Goal: Find specific page/section: Find specific page/section

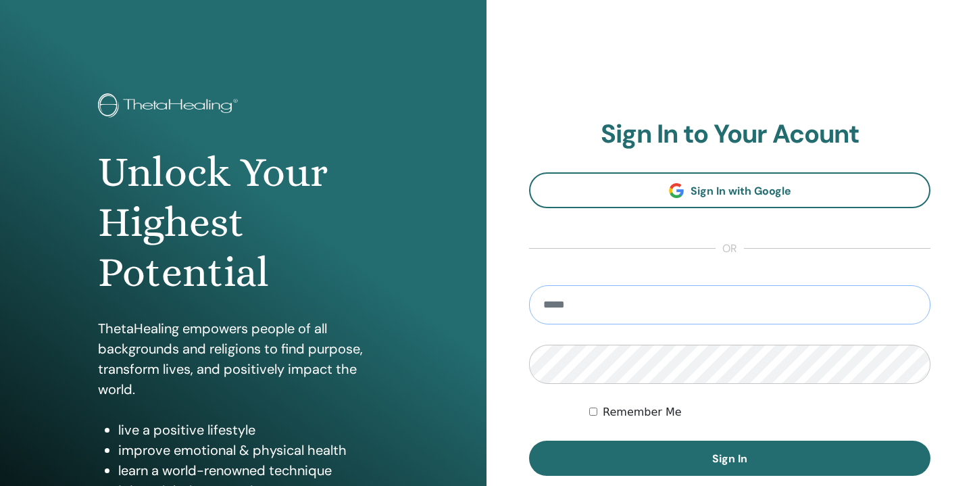
type input "**********"
click at [730, 458] on button "Sign In" at bounding box center [730, 458] width 402 height 35
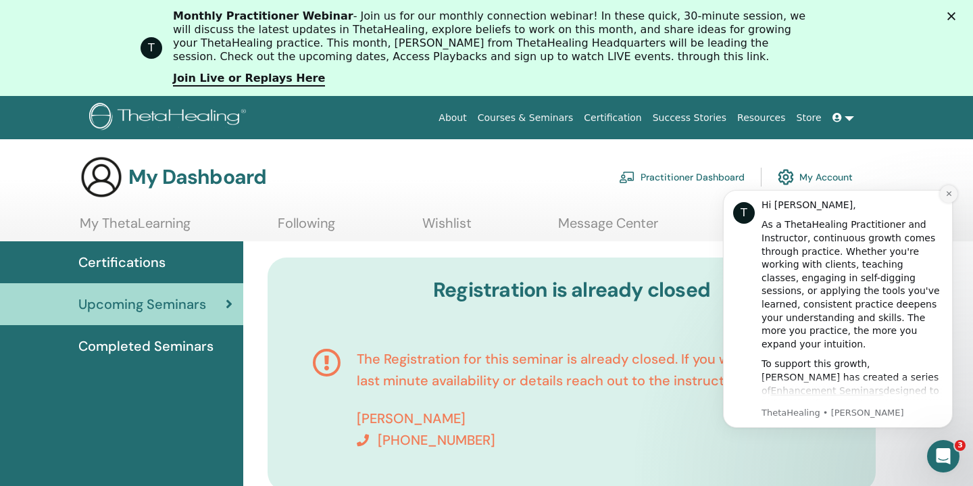
click at [950, 192] on icon "Dismiss notification" at bounding box center [949, 193] width 7 height 7
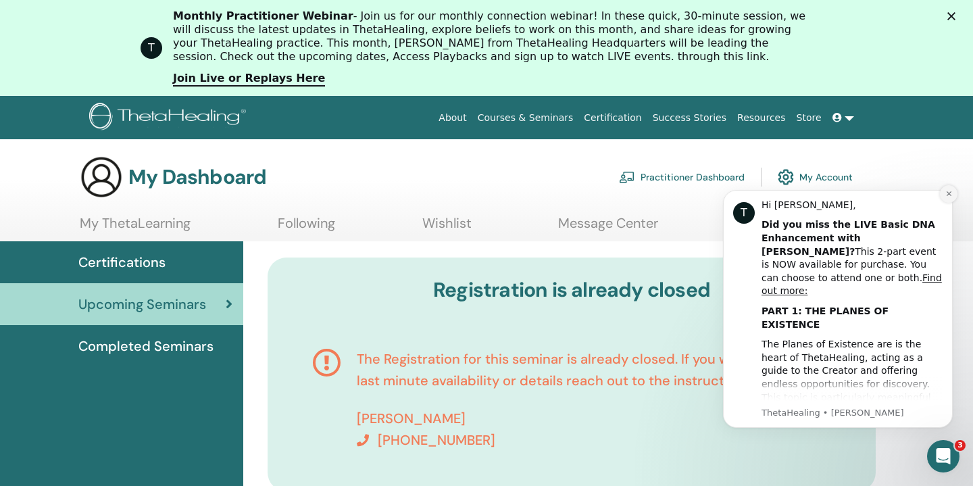
click at [950, 194] on icon "Dismiss notification" at bounding box center [949, 193] width 7 height 7
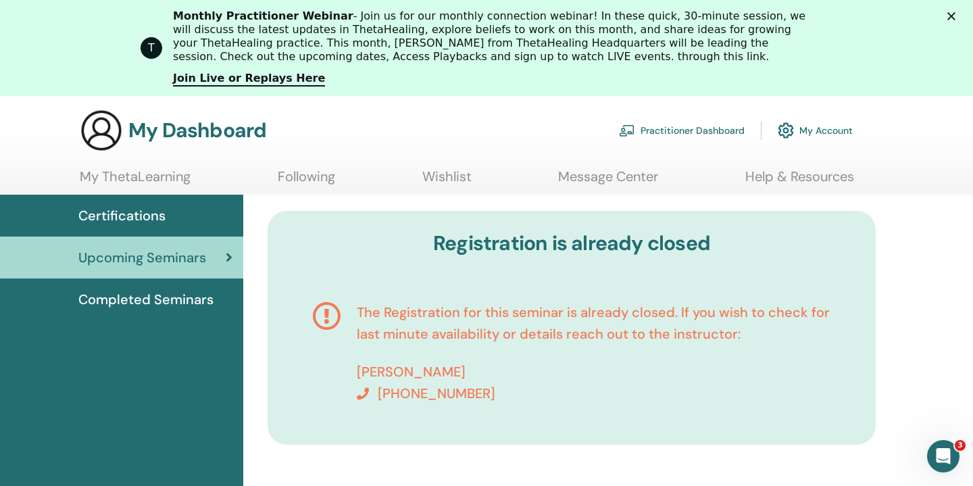
scroll to position [78, 0]
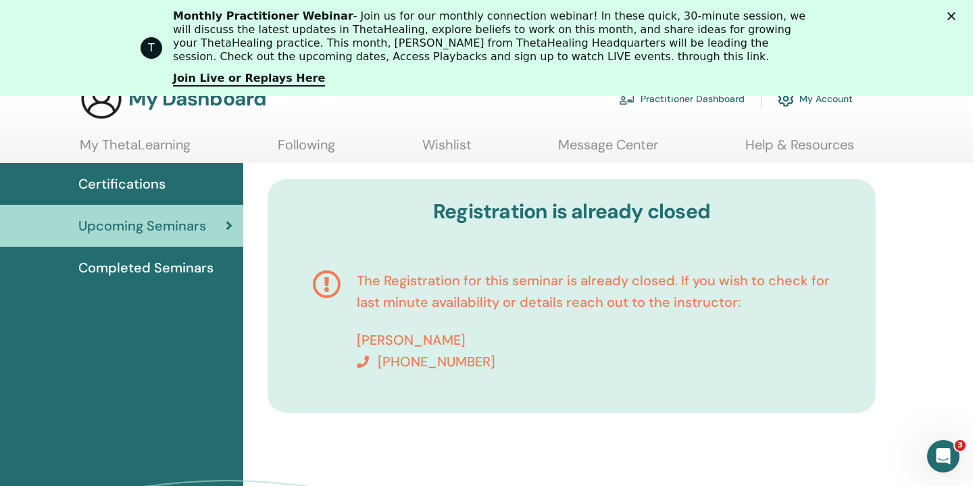
click at [136, 184] on span "Certifications" at bounding box center [121, 184] width 87 height 20
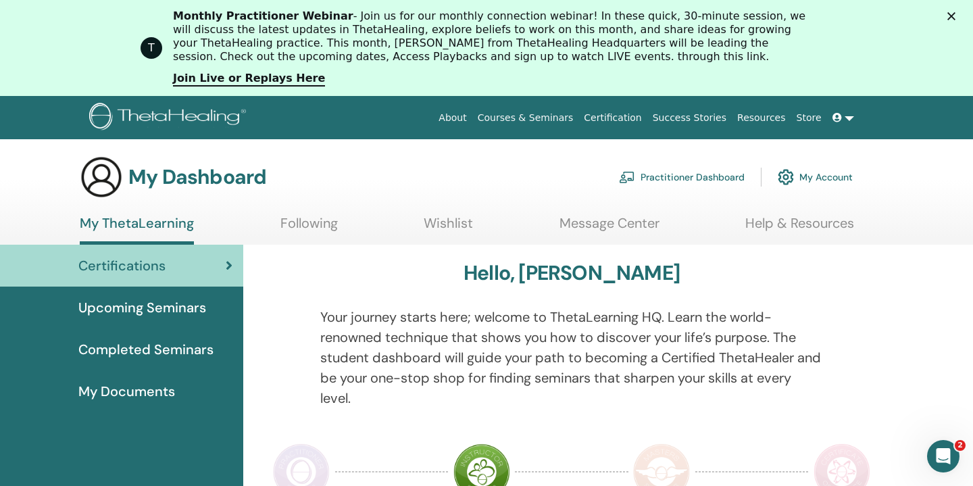
click at [152, 352] on span "Completed Seminars" at bounding box center [145, 349] width 135 height 20
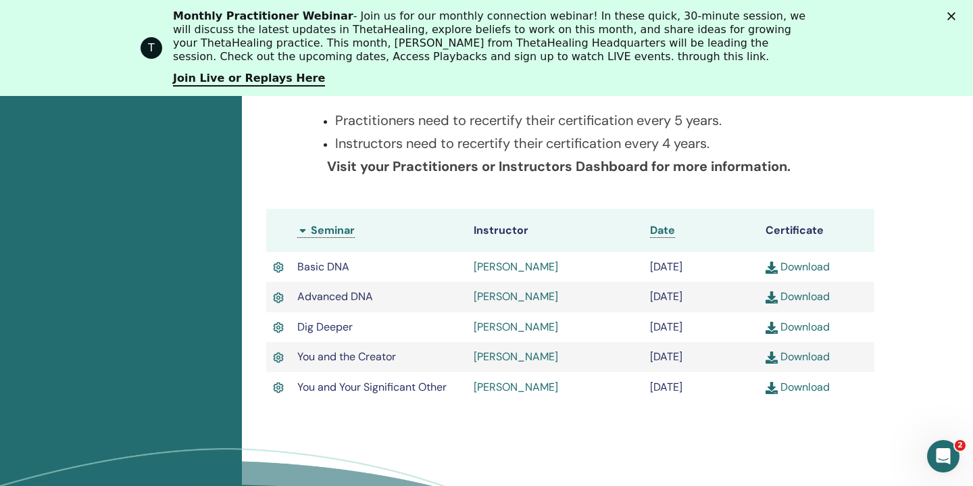
scroll to position [349, 1]
click at [952, 12] on icon "Zavřít" at bounding box center [952, 16] width 8 height 8
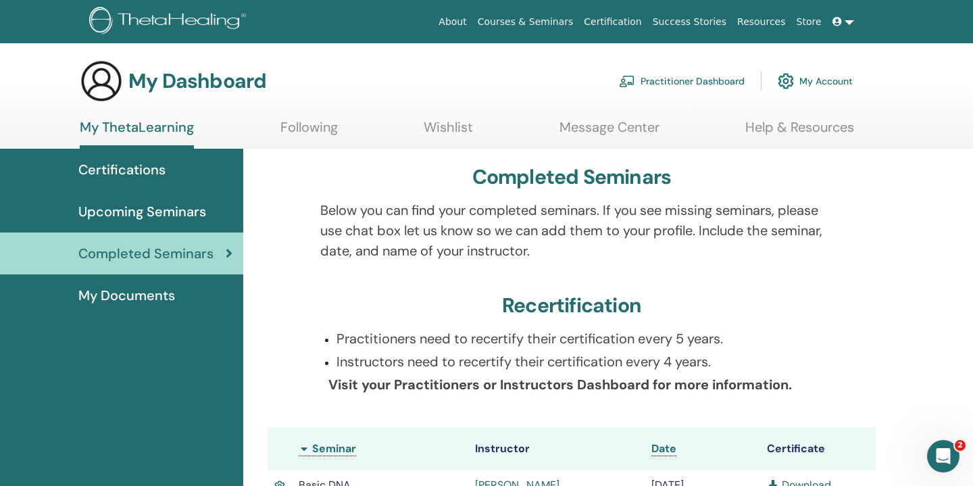
scroll to position [0, 0]
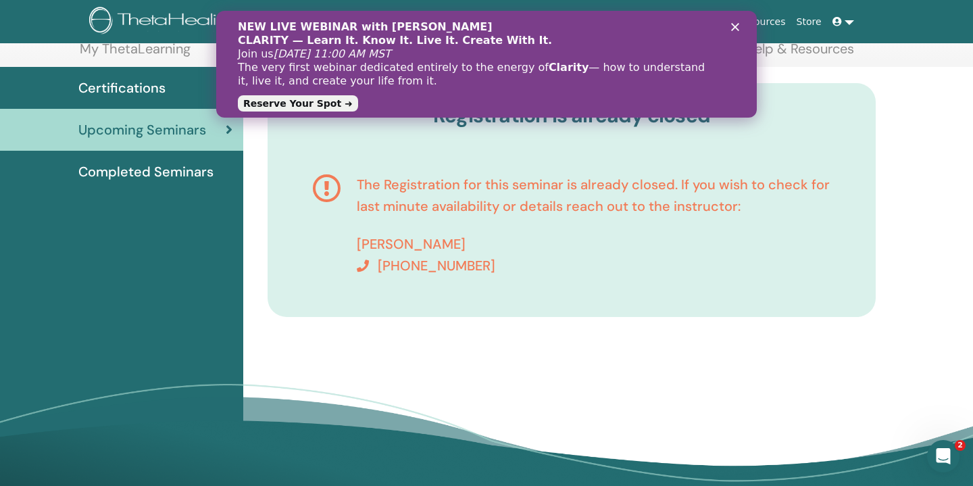
click at [735, 26] on polygon "Zavřít" at bounding box center [735, 27] width 8 height 8
